Goal: Understand process/instructions

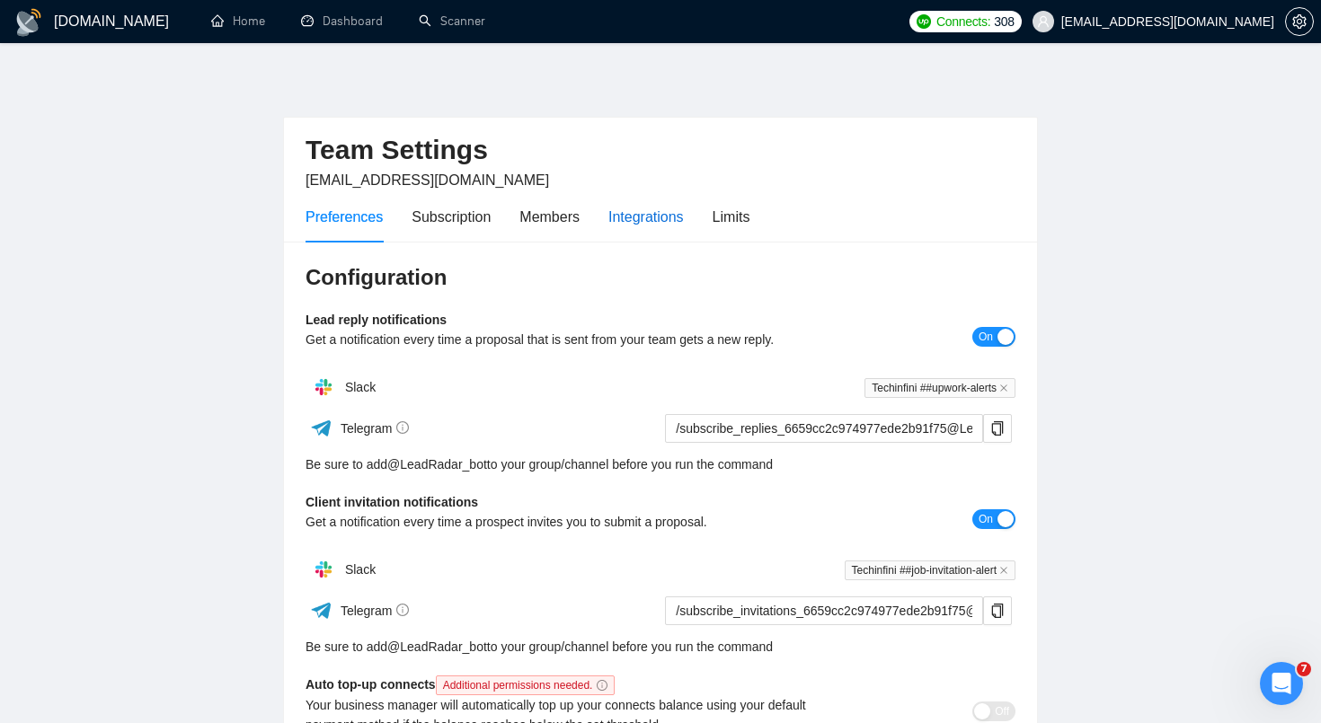
click at [658, 221] on div "Integrations" at bounding box center [645, 217] width 75 height 22
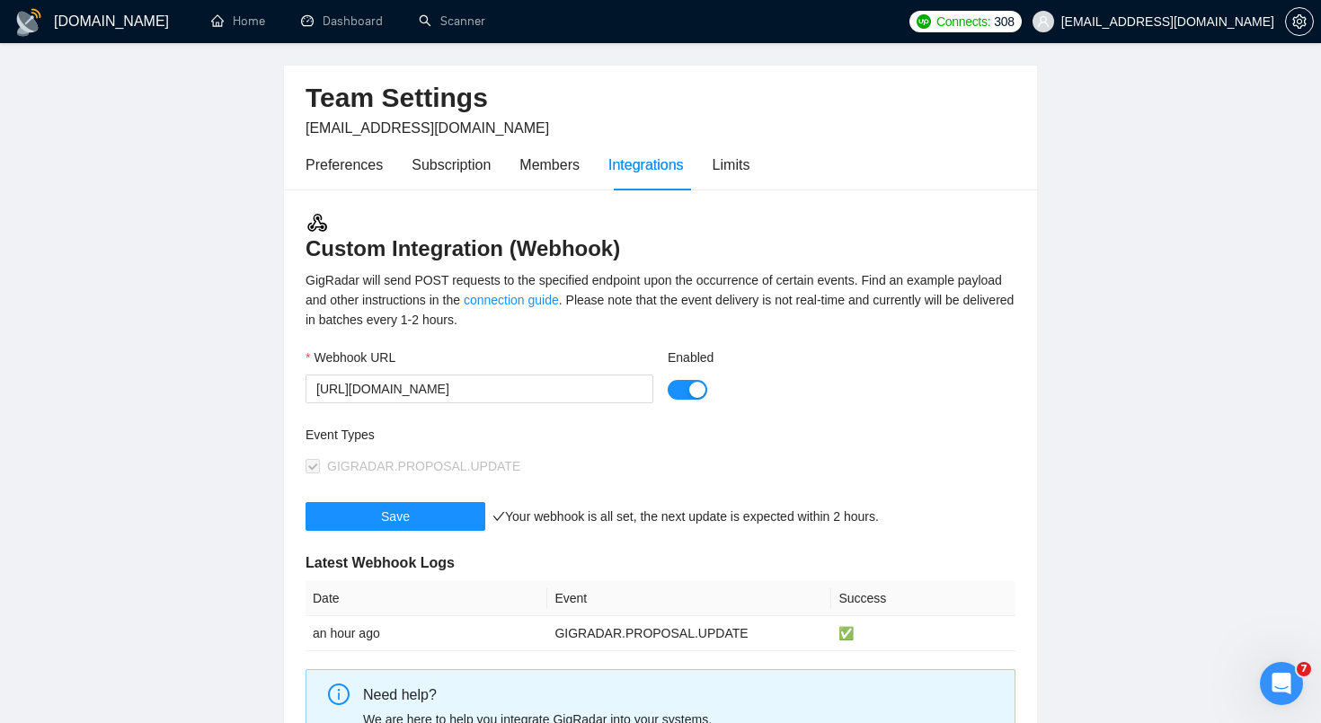
scroll to position [53, 0]
click at [559, 295] on link "connection guide" at bounding box center [511, 299] width 95 height 14
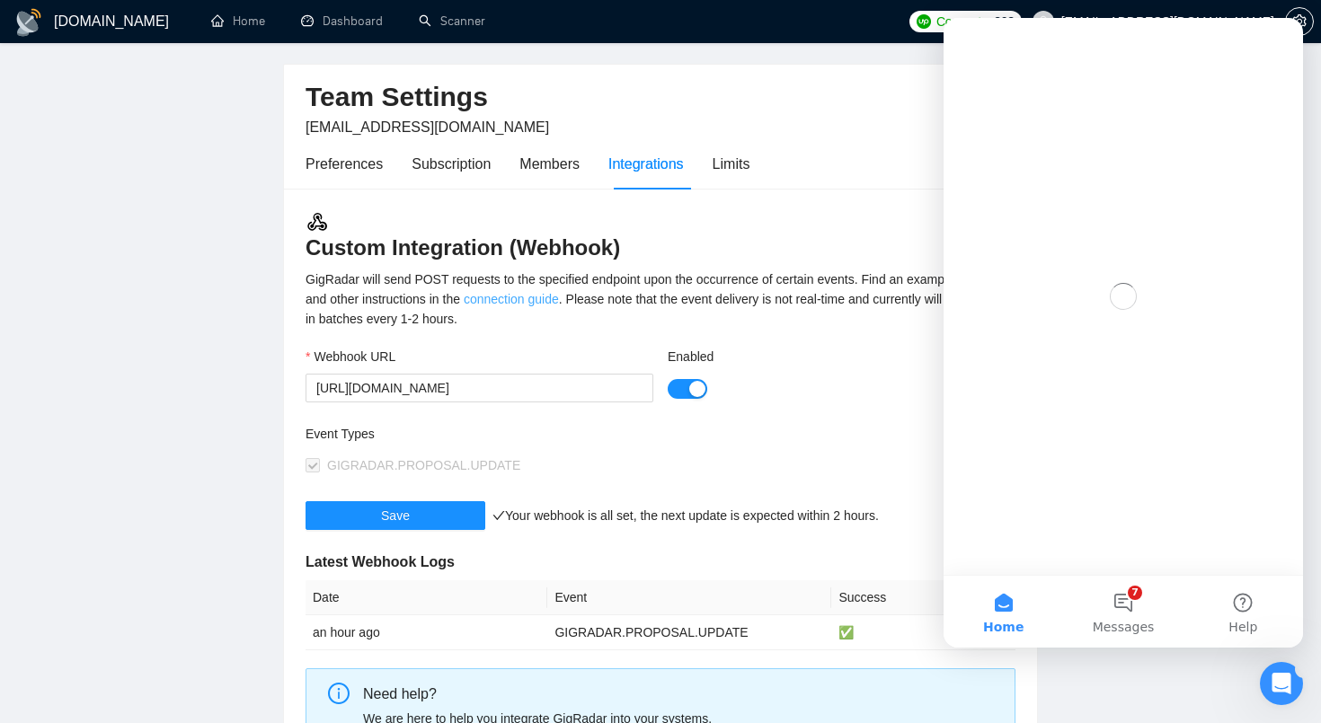
scroll to position [0, 0]
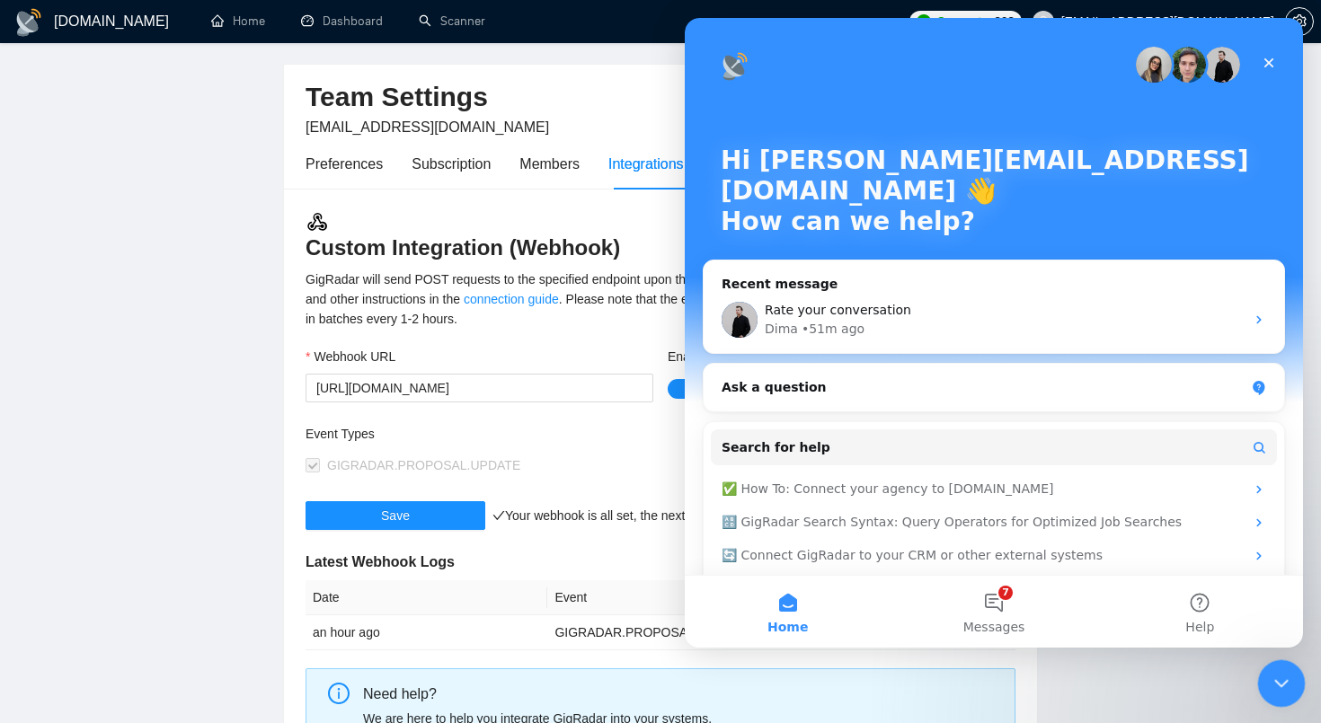
click at [1269, 680] on icon "Close Intercom Messenger" at bounding box center [1279, 681] width 22 height 22
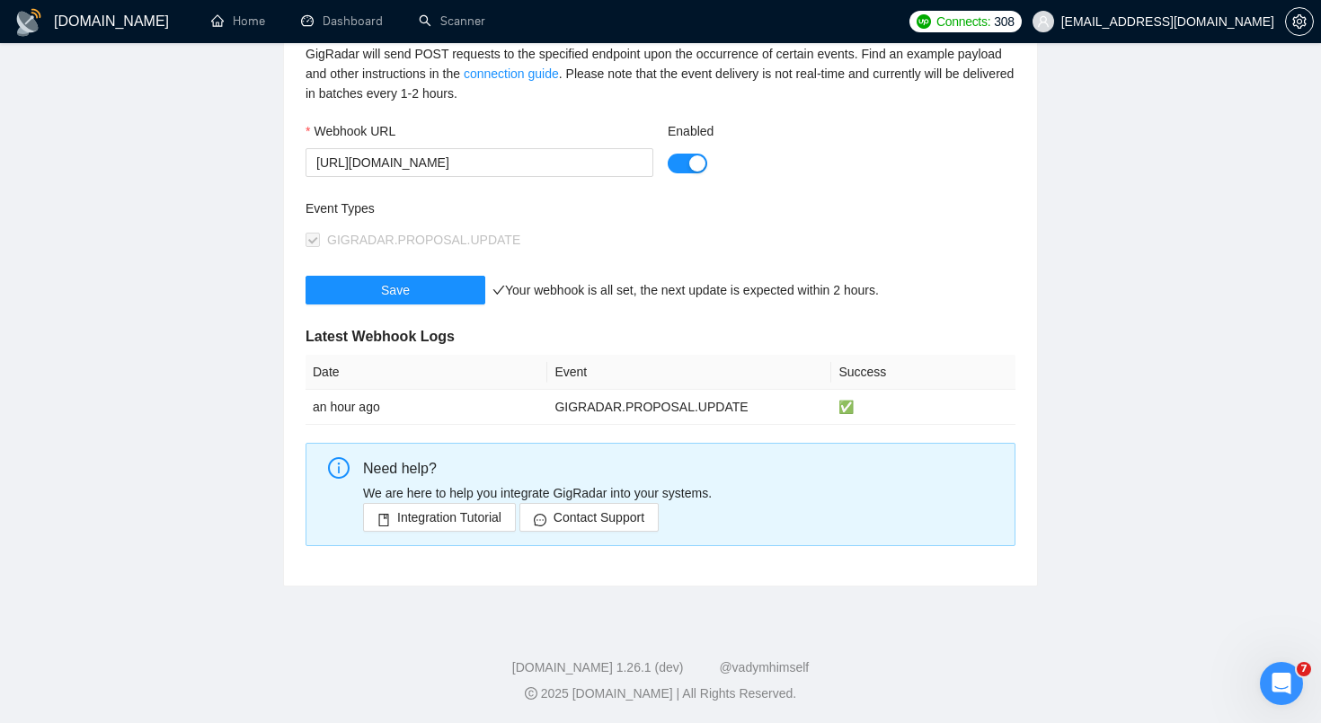
scroll to position [280, 0]
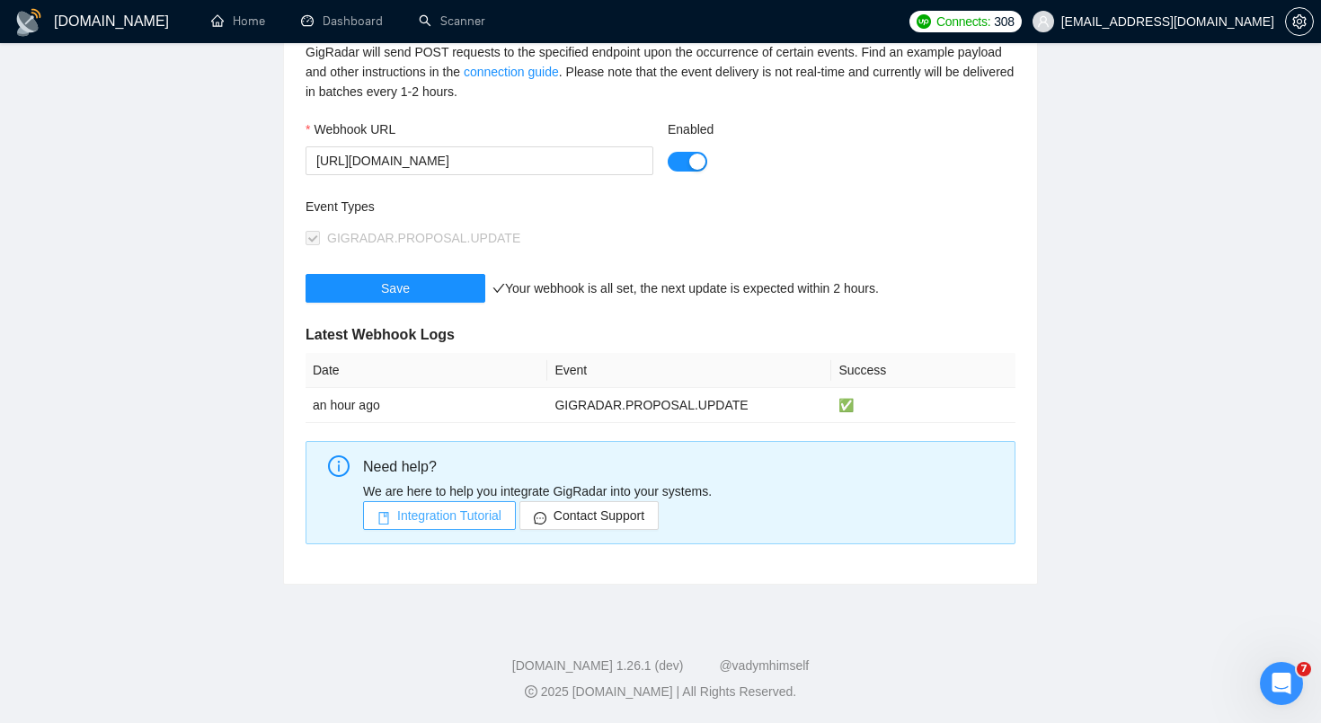
click at [456, 515] on span "Integration Tutorial" at bounding box center [449, 516] width 104 height 20
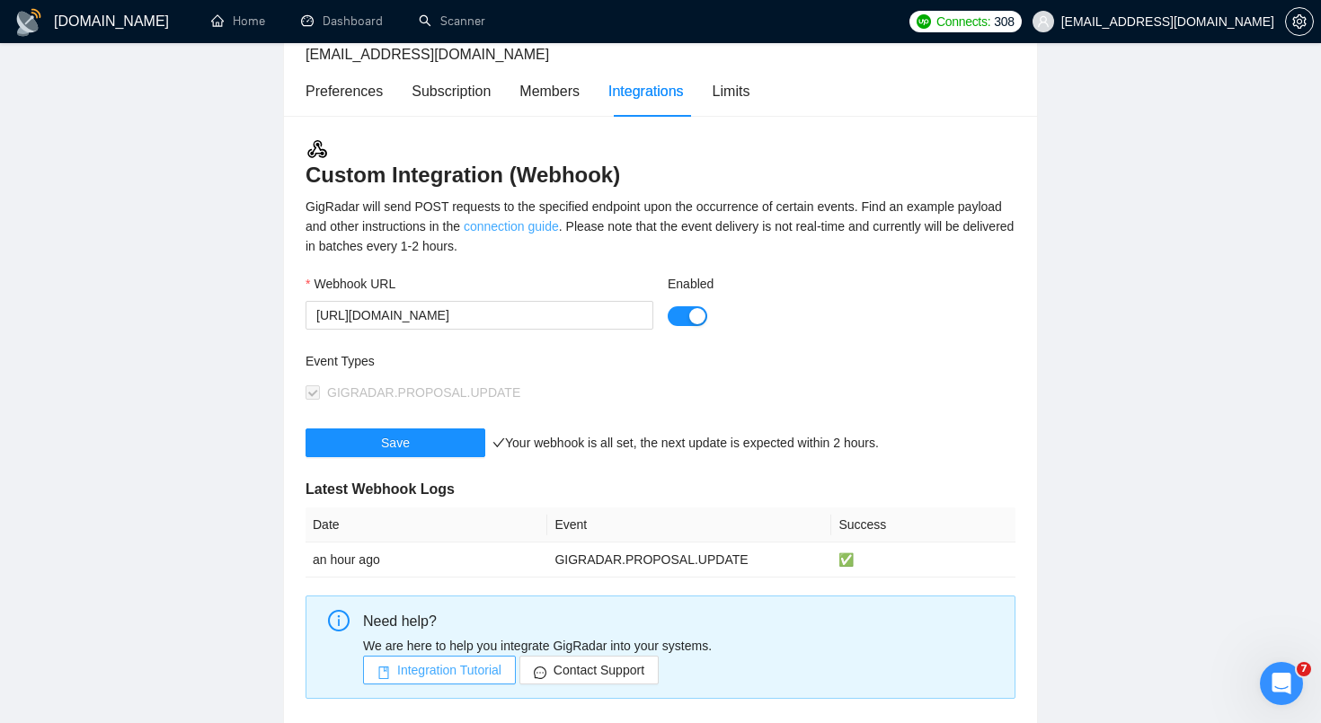
scroll to position [104, 0]
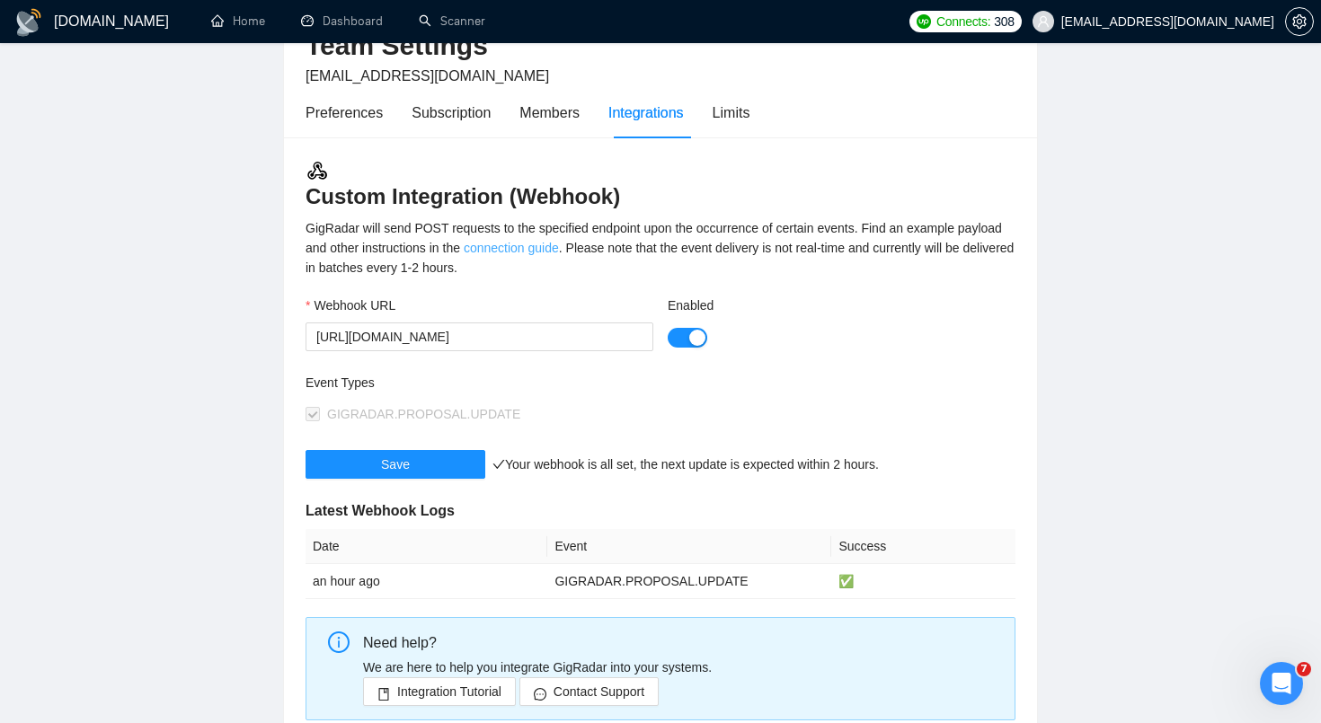
click at [559, 242] on link "connection guide" at bounding box center [511, 248] width 95 height 14
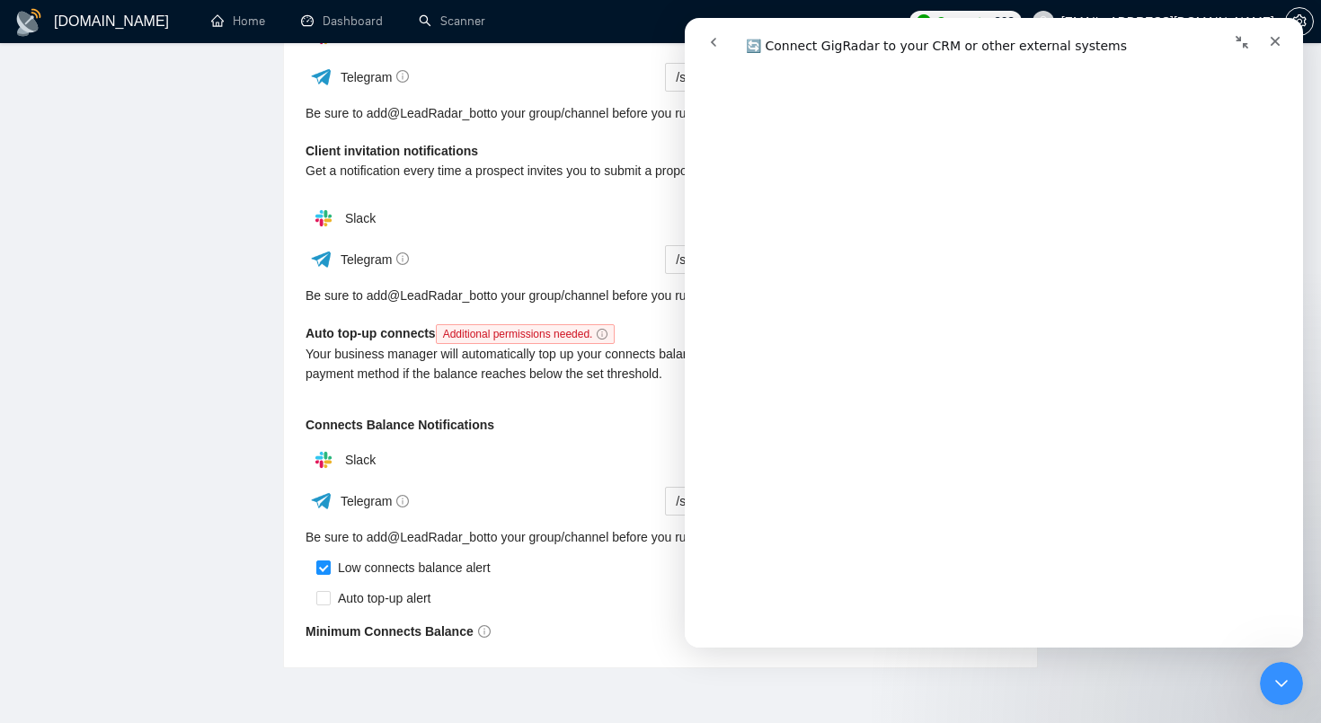
scroll to position [361, 0]
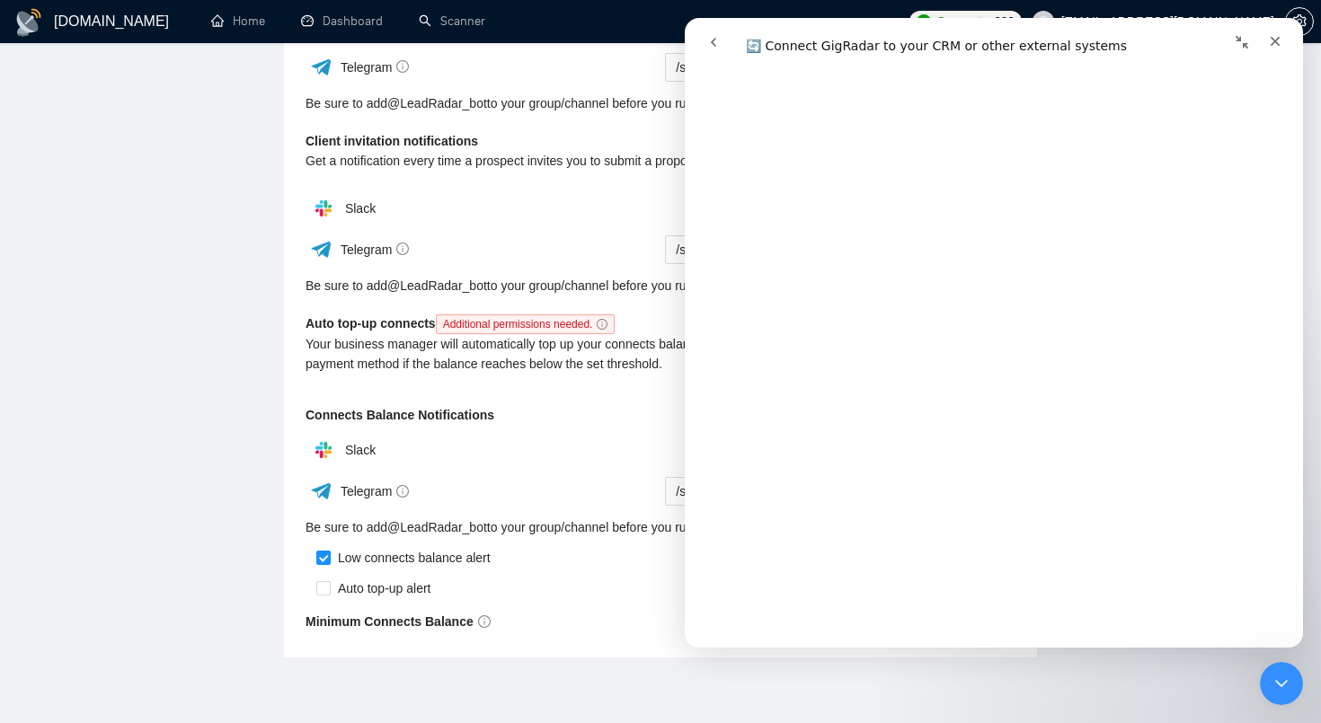
click at [509, 216] on div "Slack" at bounding box center [483, 208] width 355 height 36
click at [1270, 670] on icon "Close Intercom Messenger" at bounding box center [1279, 681] width 22 height 22
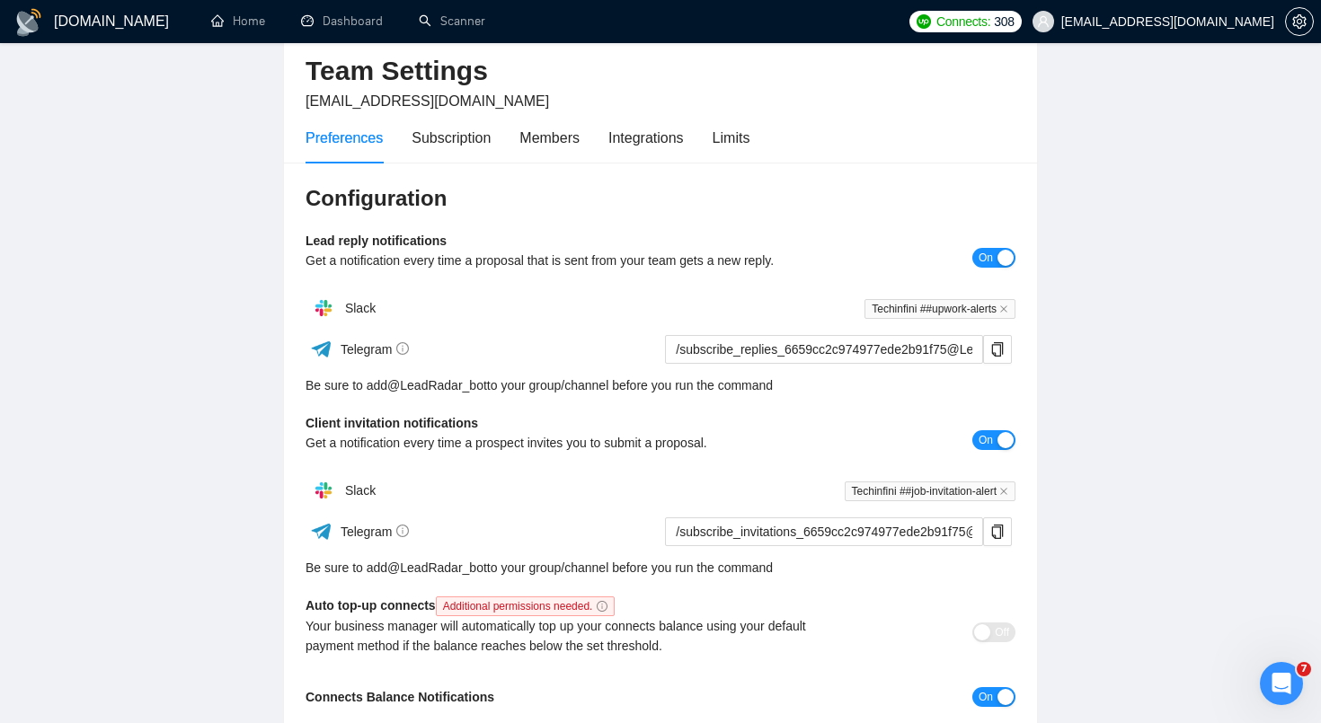
scroll to position [0, 0]
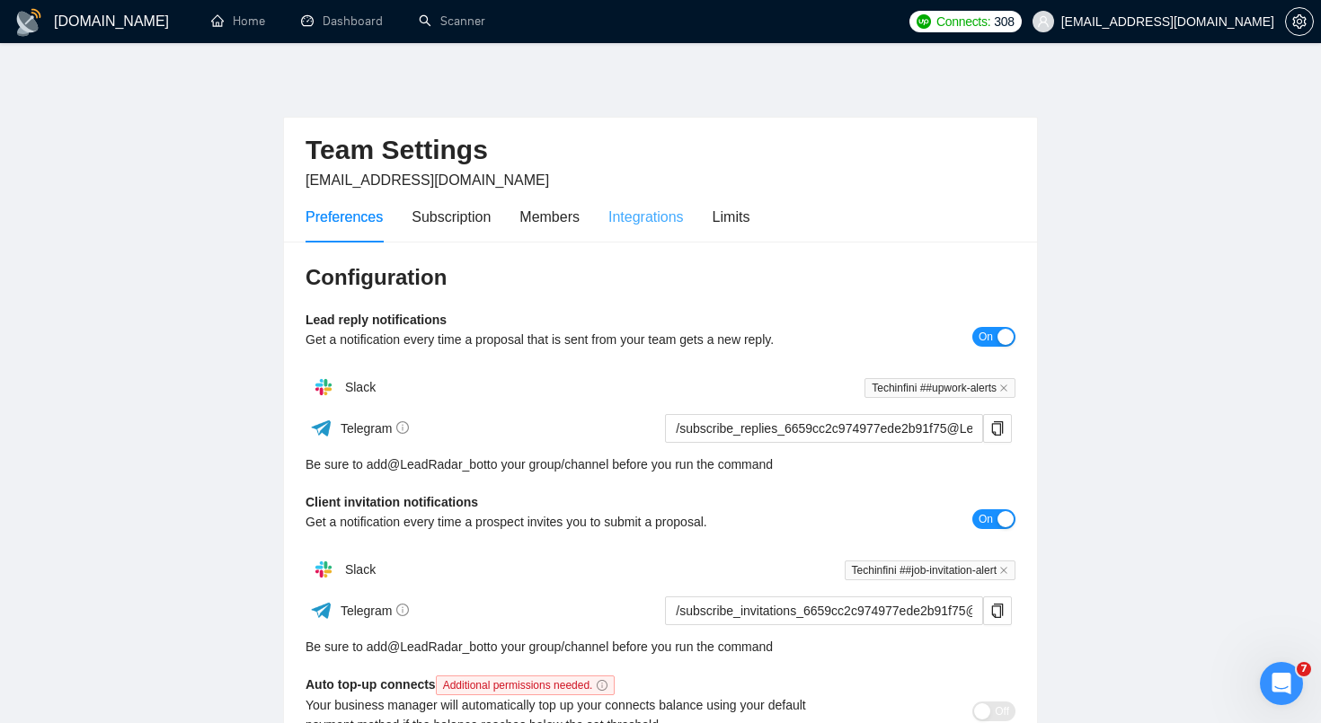
click at [642, 213] on div "Integrations" at bounding box center [645, 217] width 75 height 22
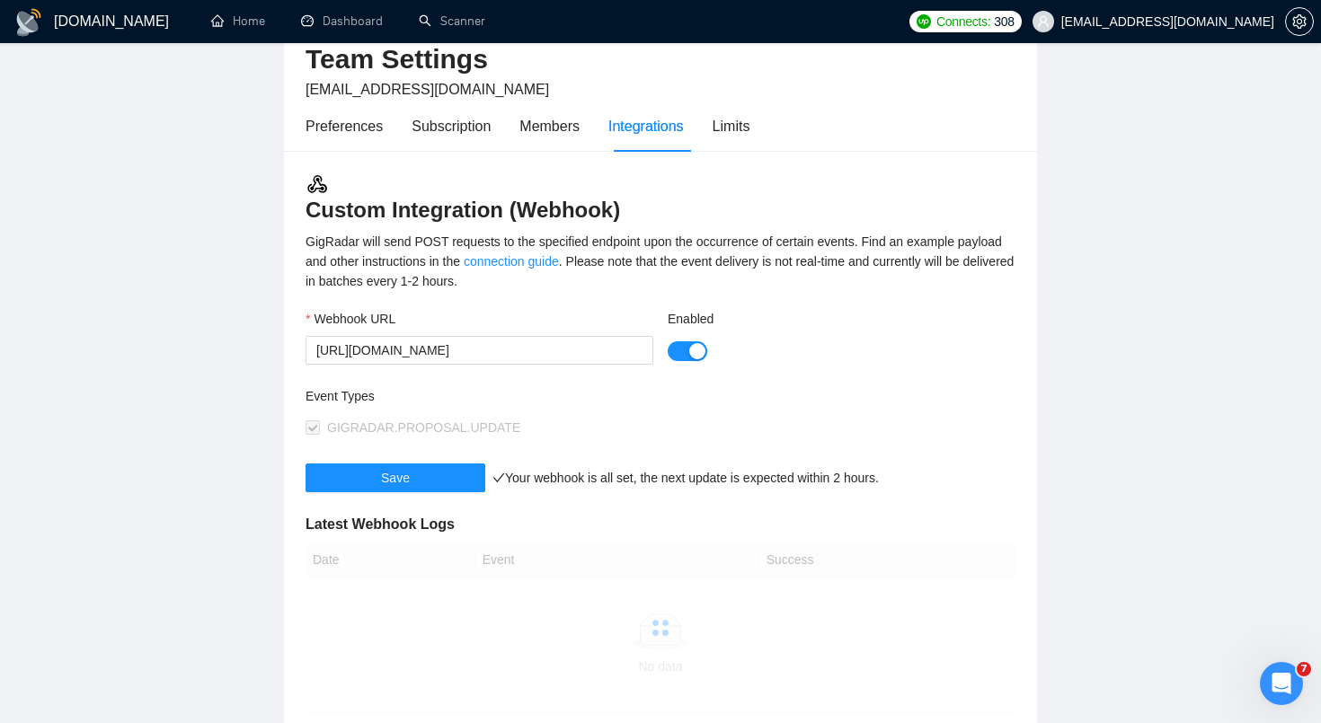
scroll to position [107, 0]
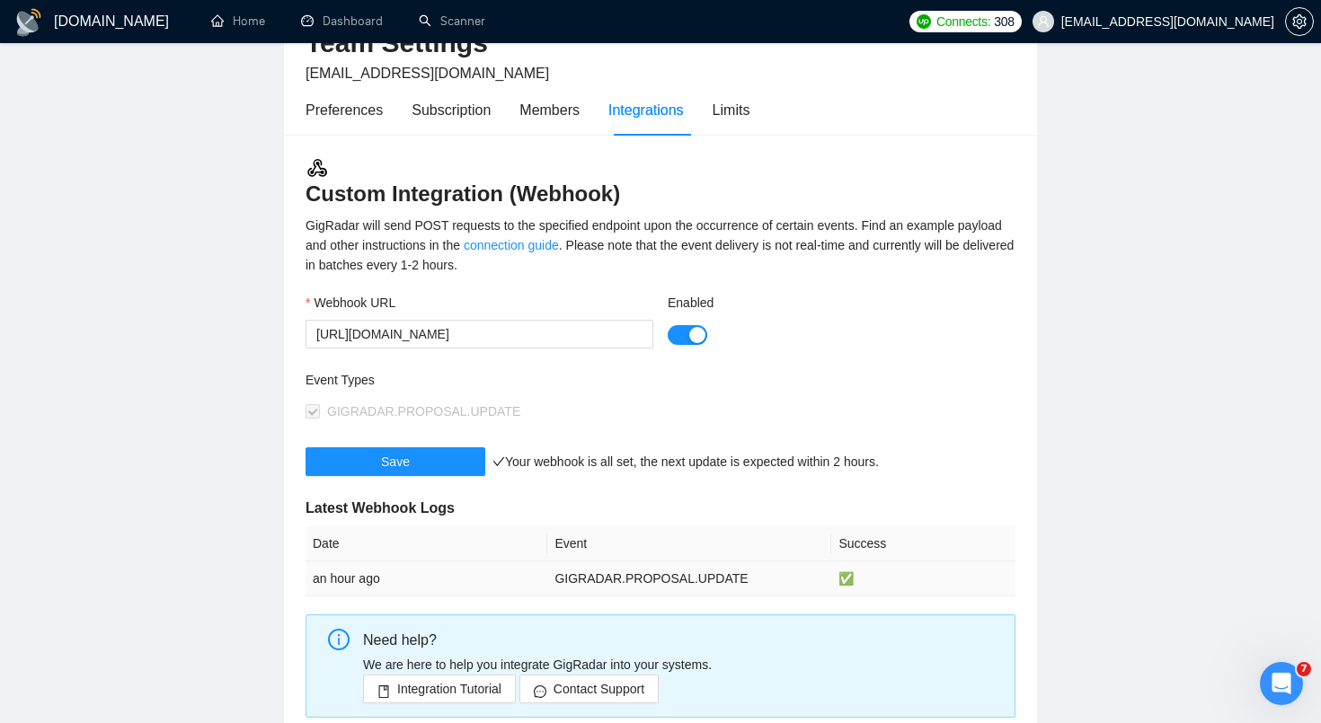
click at [599, 580] on td "GIGRADAR.PROPOSAL.UPDATE" at bounding box center [689, 579] width 284 height 35
